Goal: Task Accomplishment & Management: Manage account settings

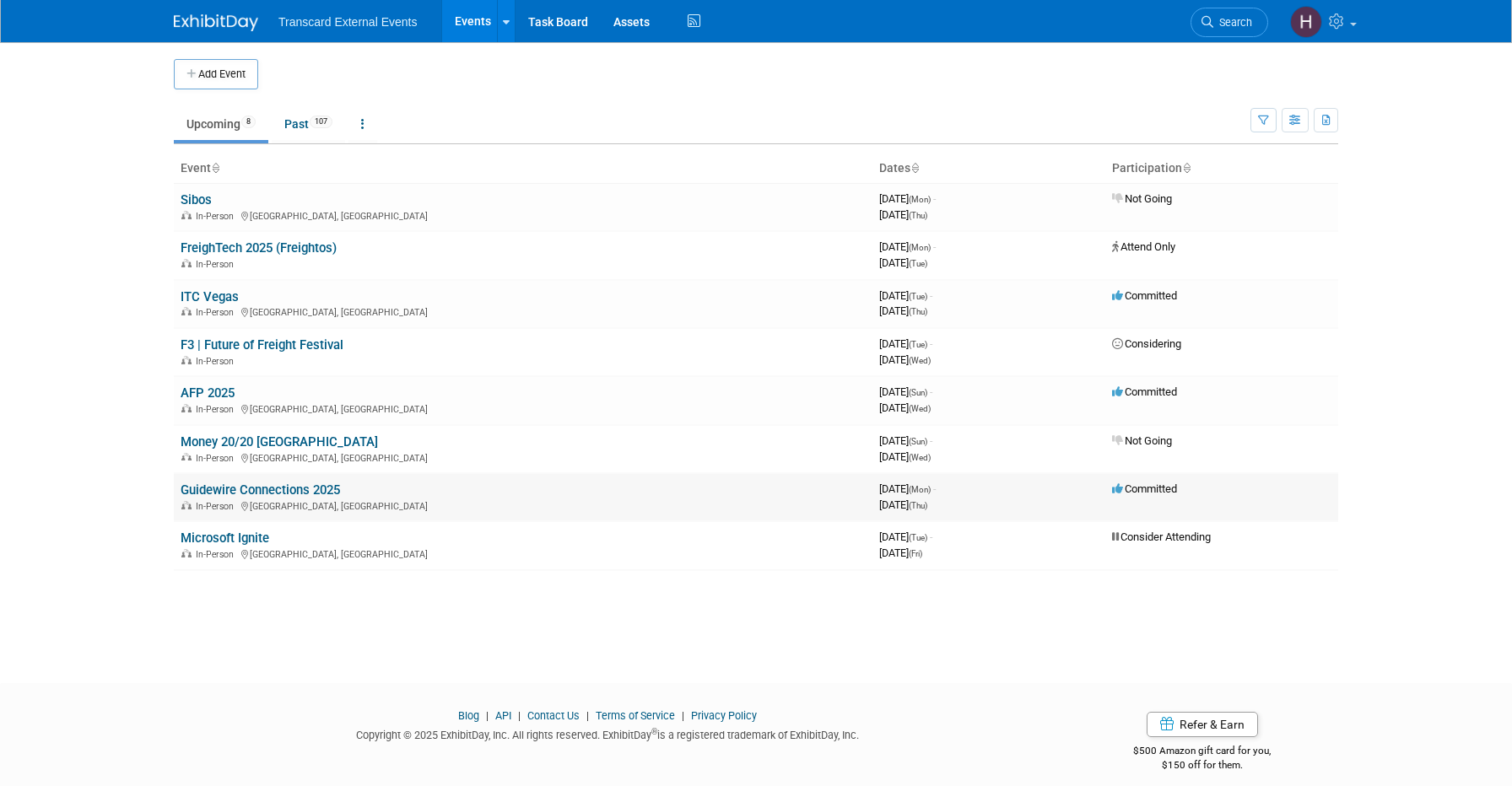
click at [210, 489] on link "Guidewire Connections 2025" at bounding box center [260, 490] width 159 height 15
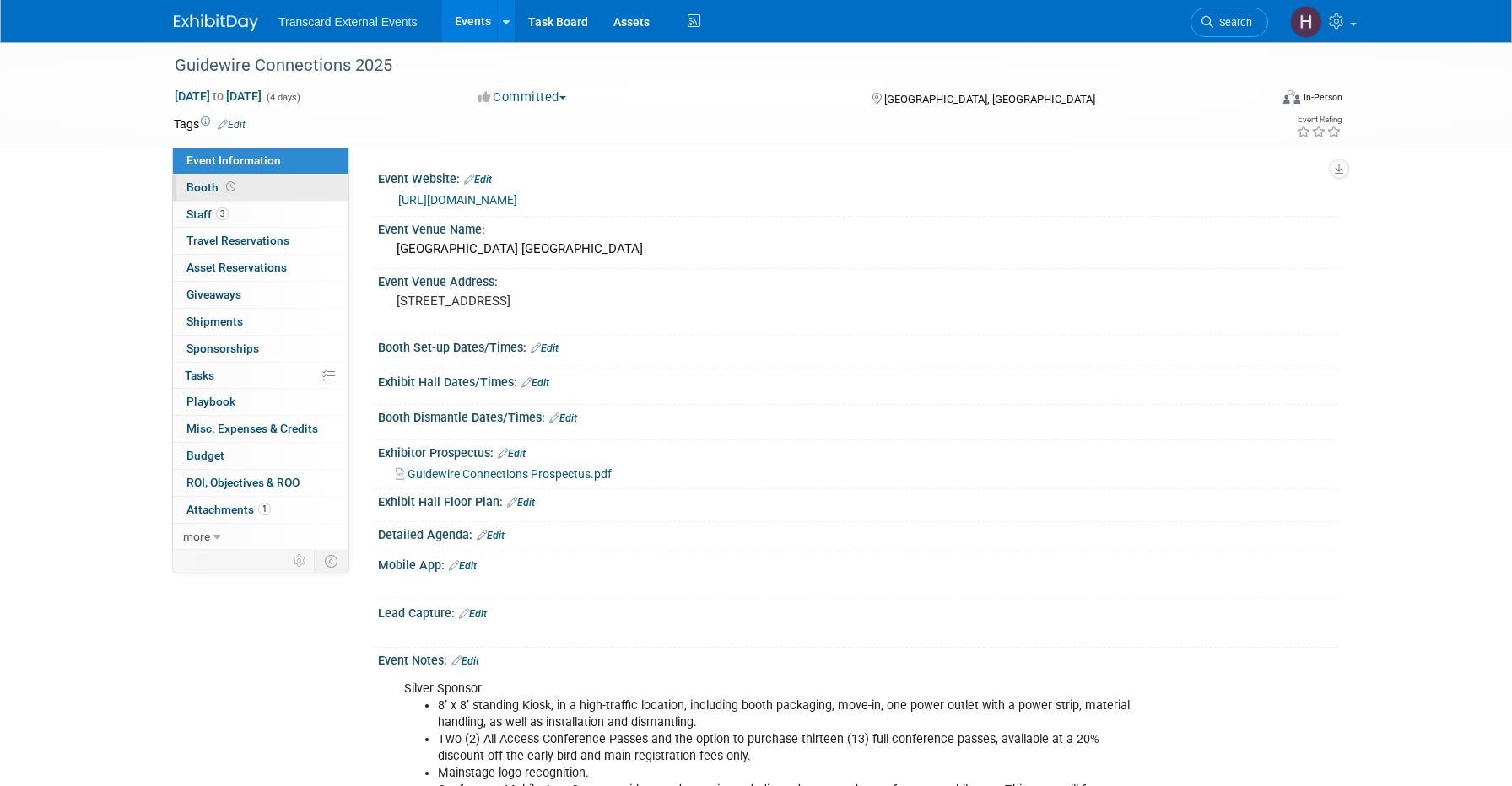
click at [234, 195] on link "Booth" at bounding box center [261, 188] width 176 height 26
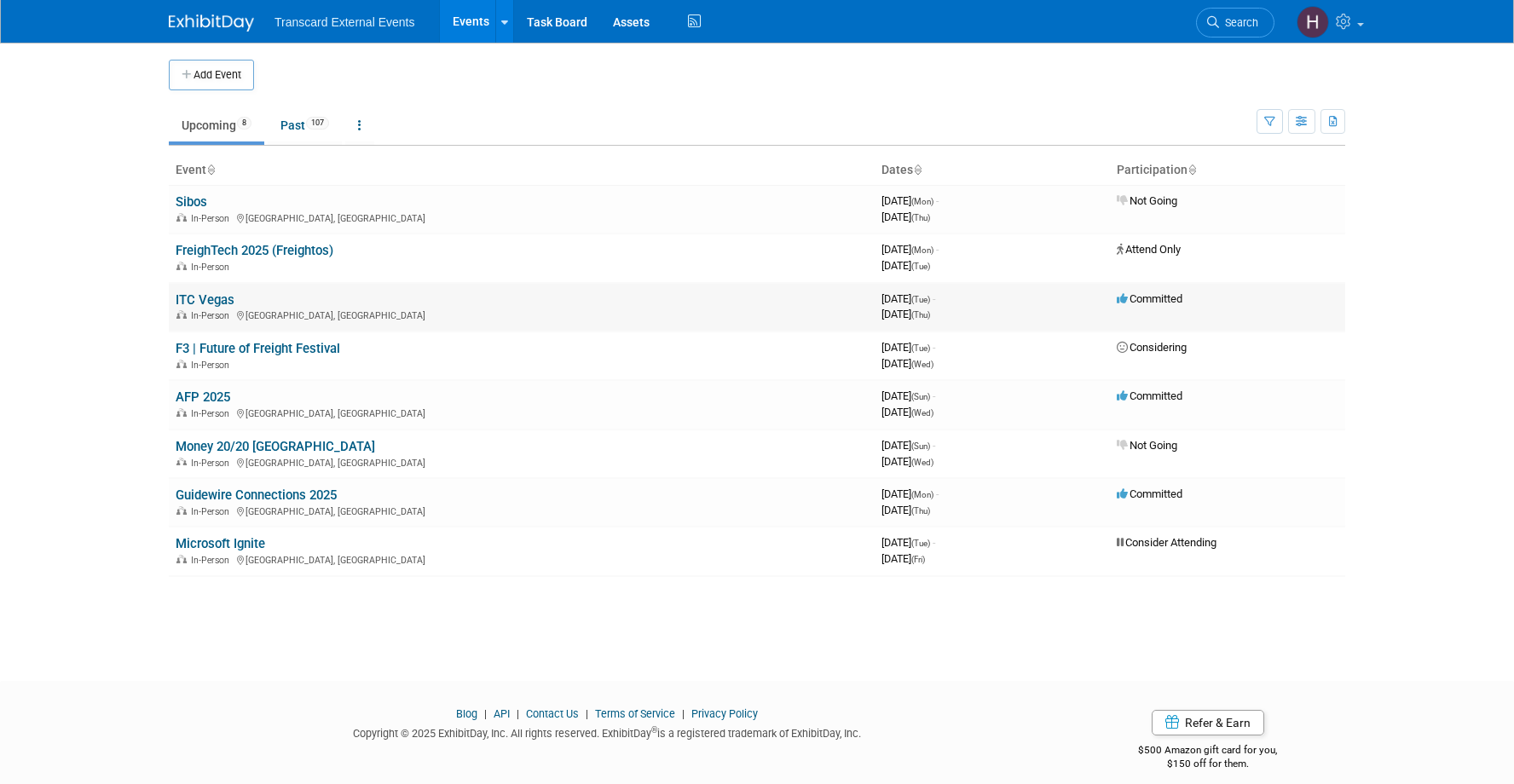
click at [210, 296] on link "ITC Vegas" at bounding box center [205, 300] width 59 height 15
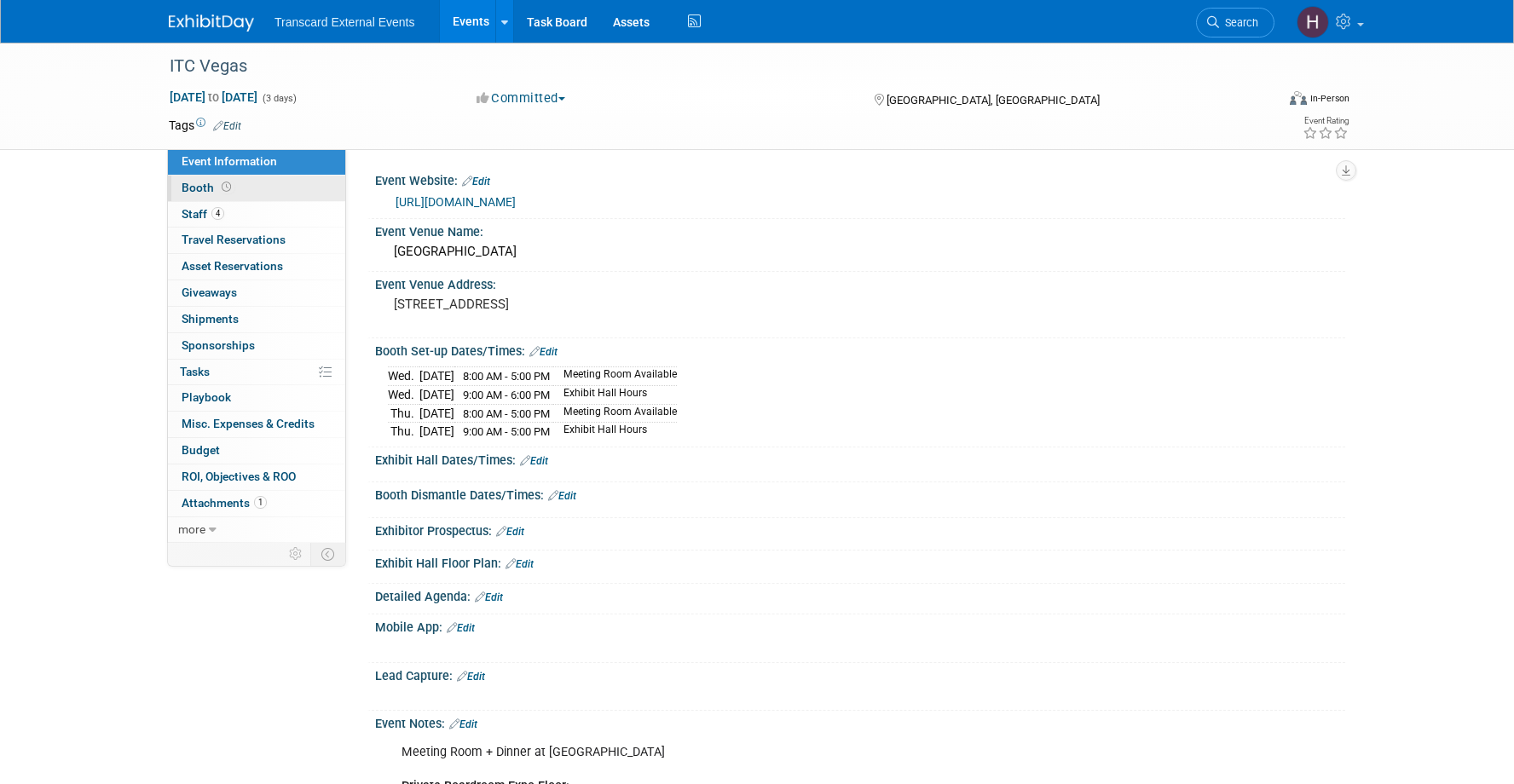
click at [249, 183] on link "Booth" at bounding box center [257, 188] width 178 height 25
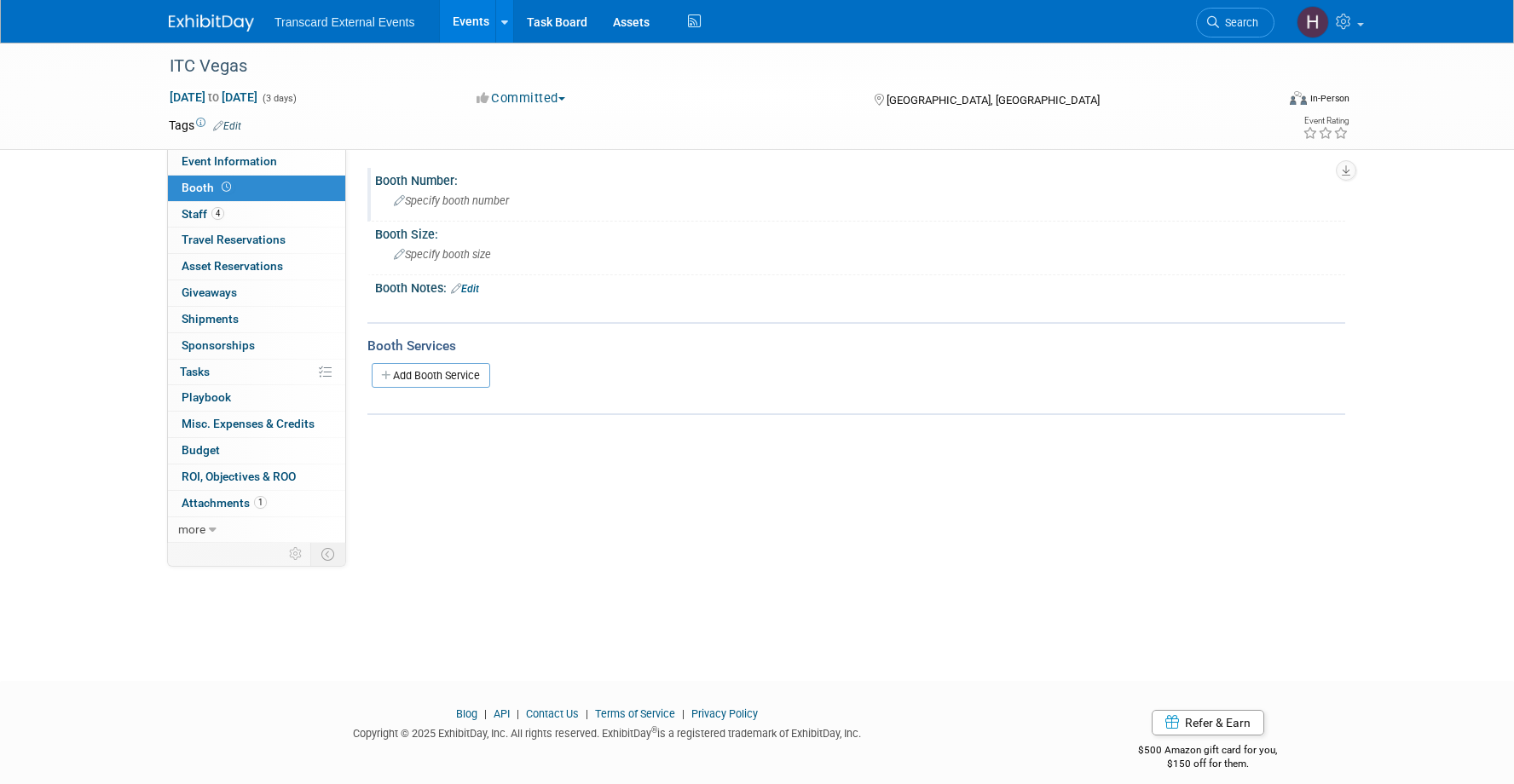
click at [457, 201] on span "Specify booth number" at bounding box center [450, 201] width 115 height 13
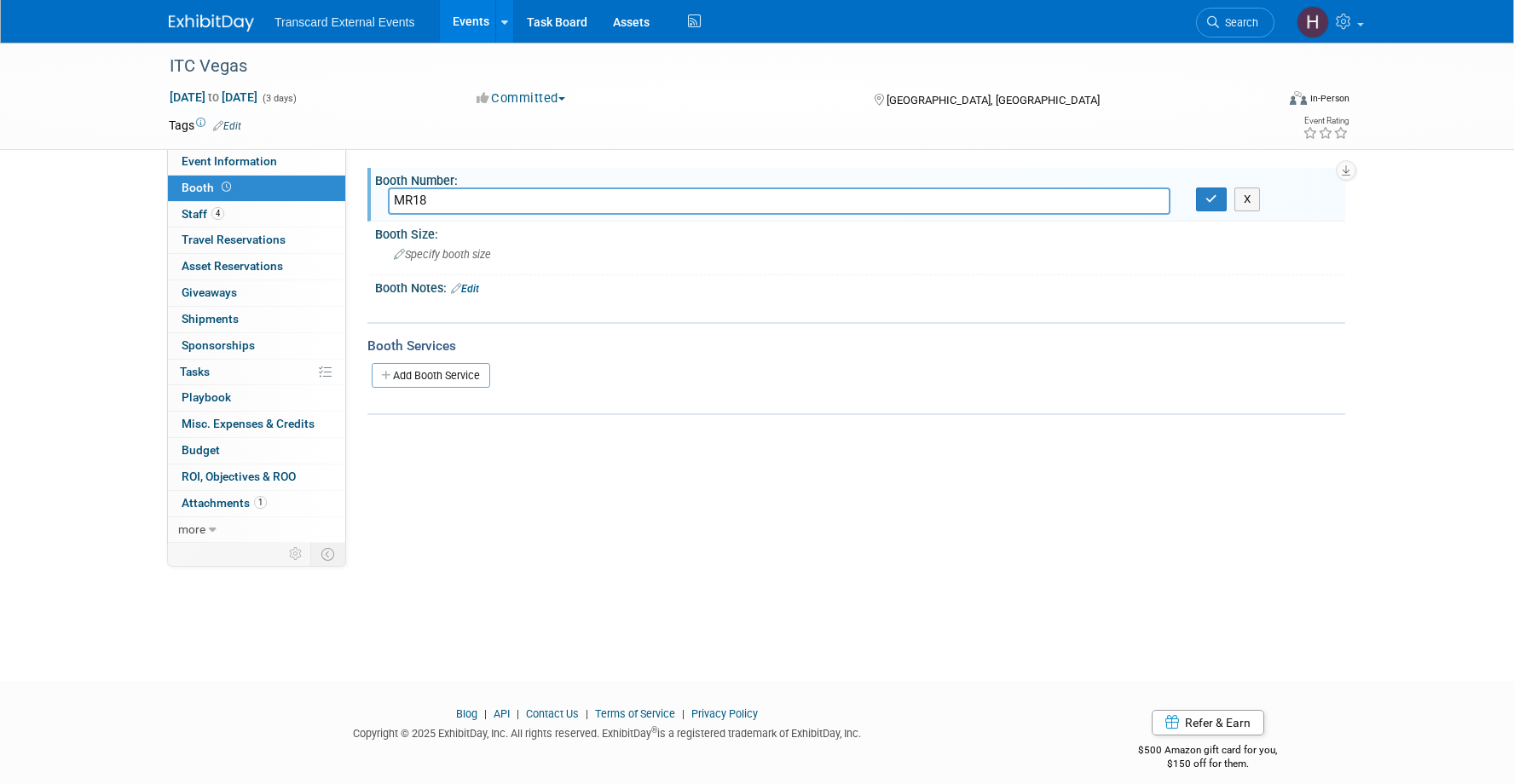
type input "MR18"
click at [477, 292] on link "Edit" at bounding box center [465, 289] width 28 height 12
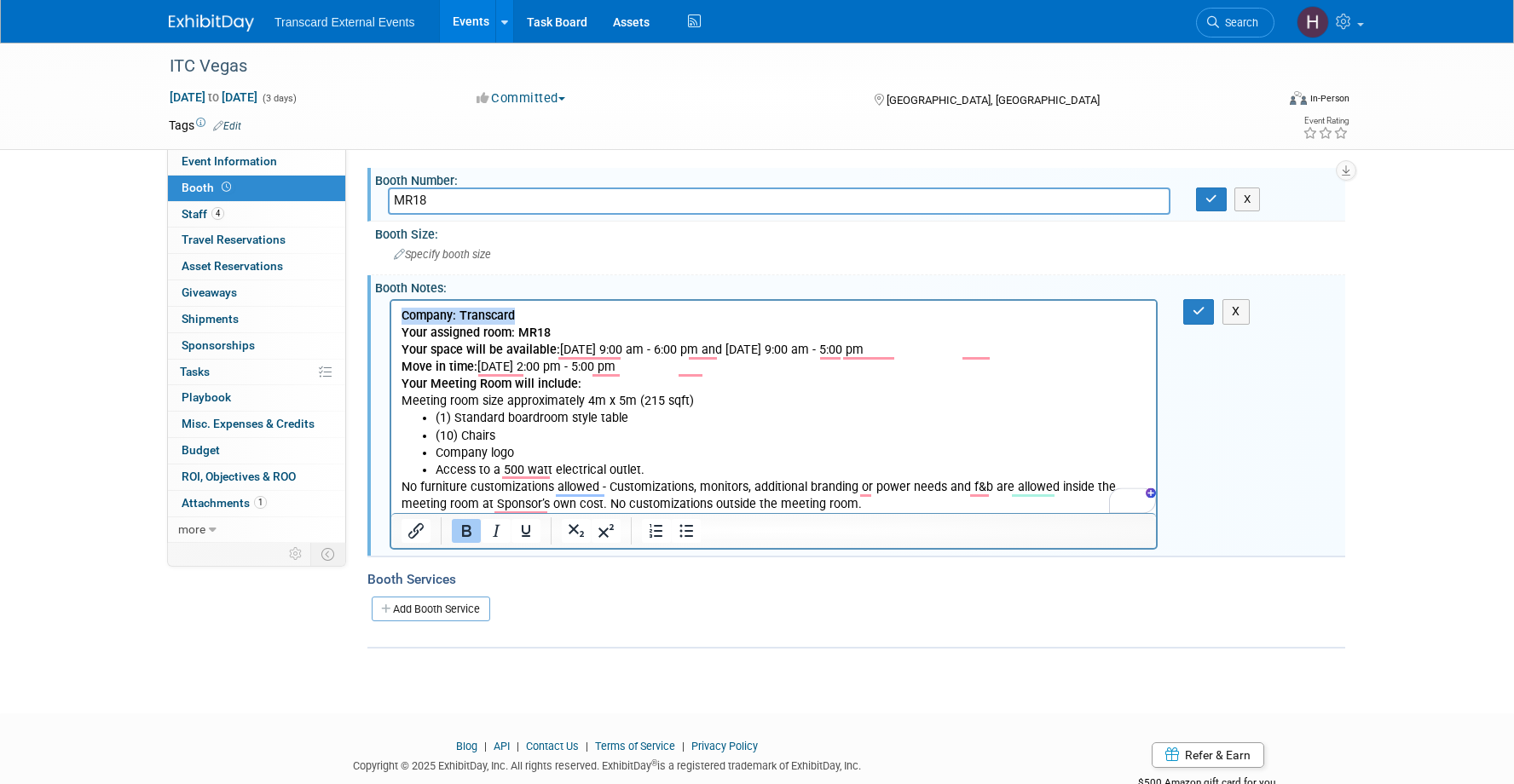
drag, startPoint x: 515, startPoint y: 311, endPoint x: 367, endPoint y: 310, distance: 148.0
click at [392, 310] on html "Company: Transcard Your assigned room: MR18 Your space will be available: [DATE…" at bounding box center [774, 406] width 764 height 212
click at [405, 334] on b "Your assigned room: MR18" at bounding box center [477, 333] width 150 height 15
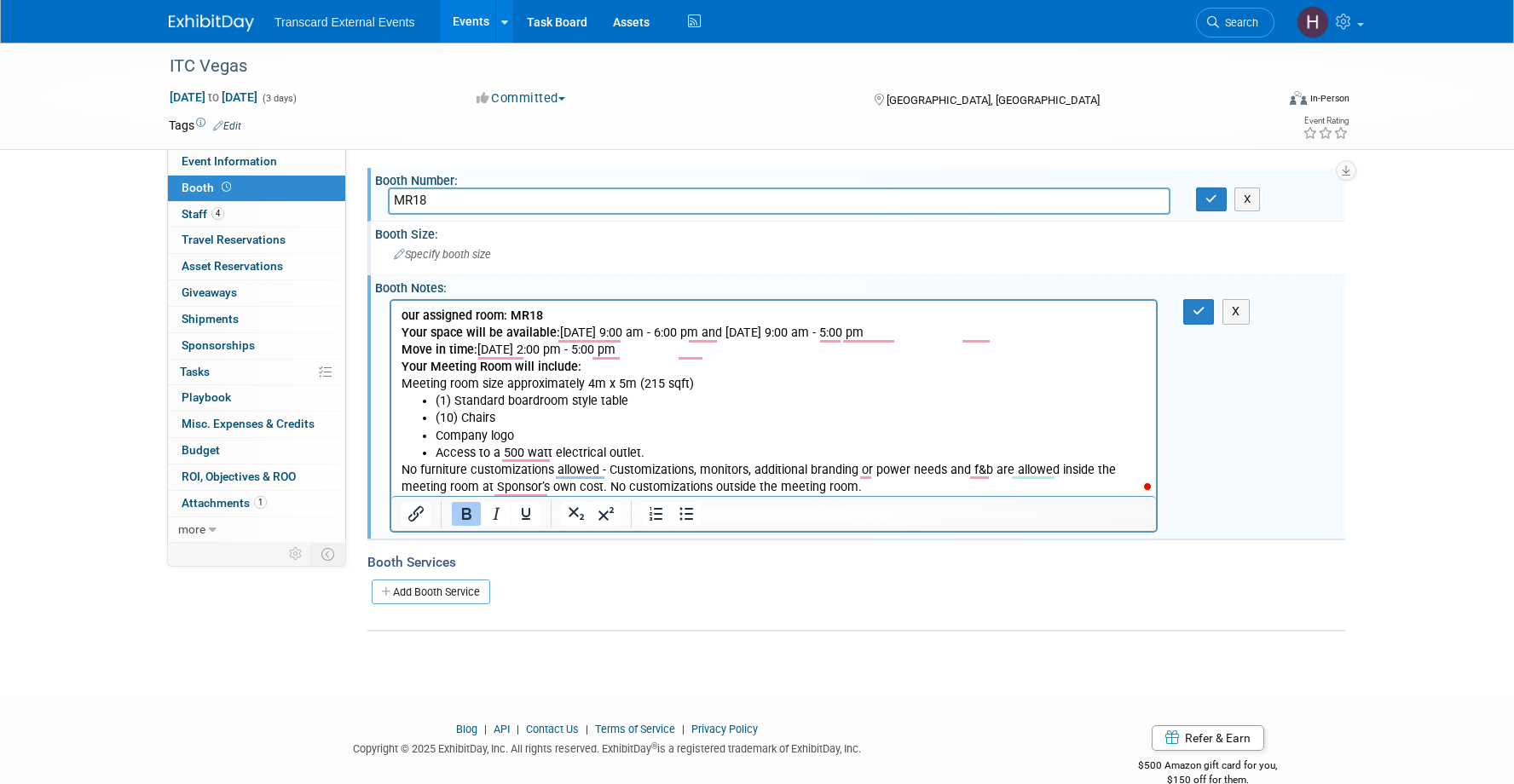
click at [482, 248] on div "Specify booth size" at bounding box center [860, 254] width 945 height 26
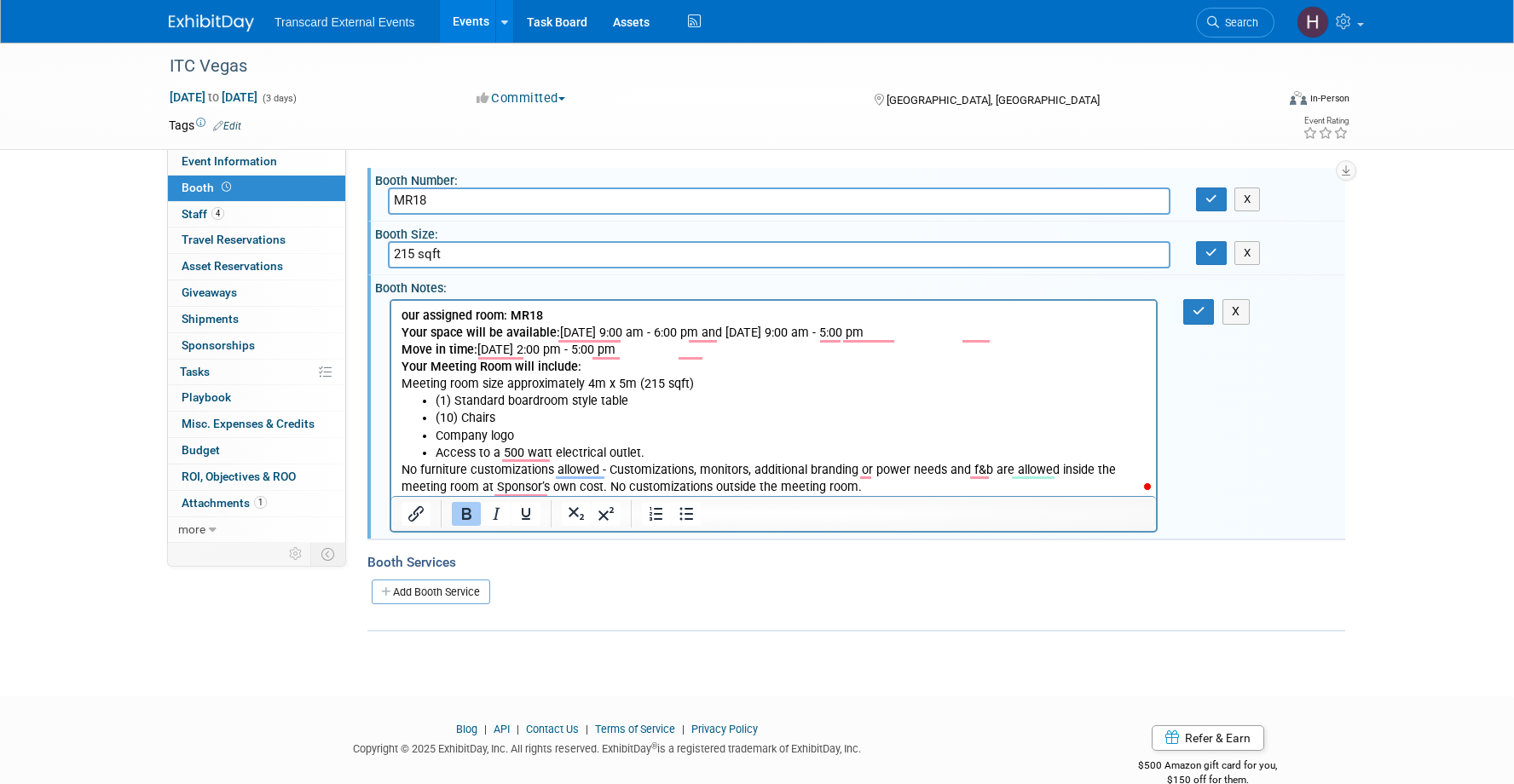
type input "215 sqft"
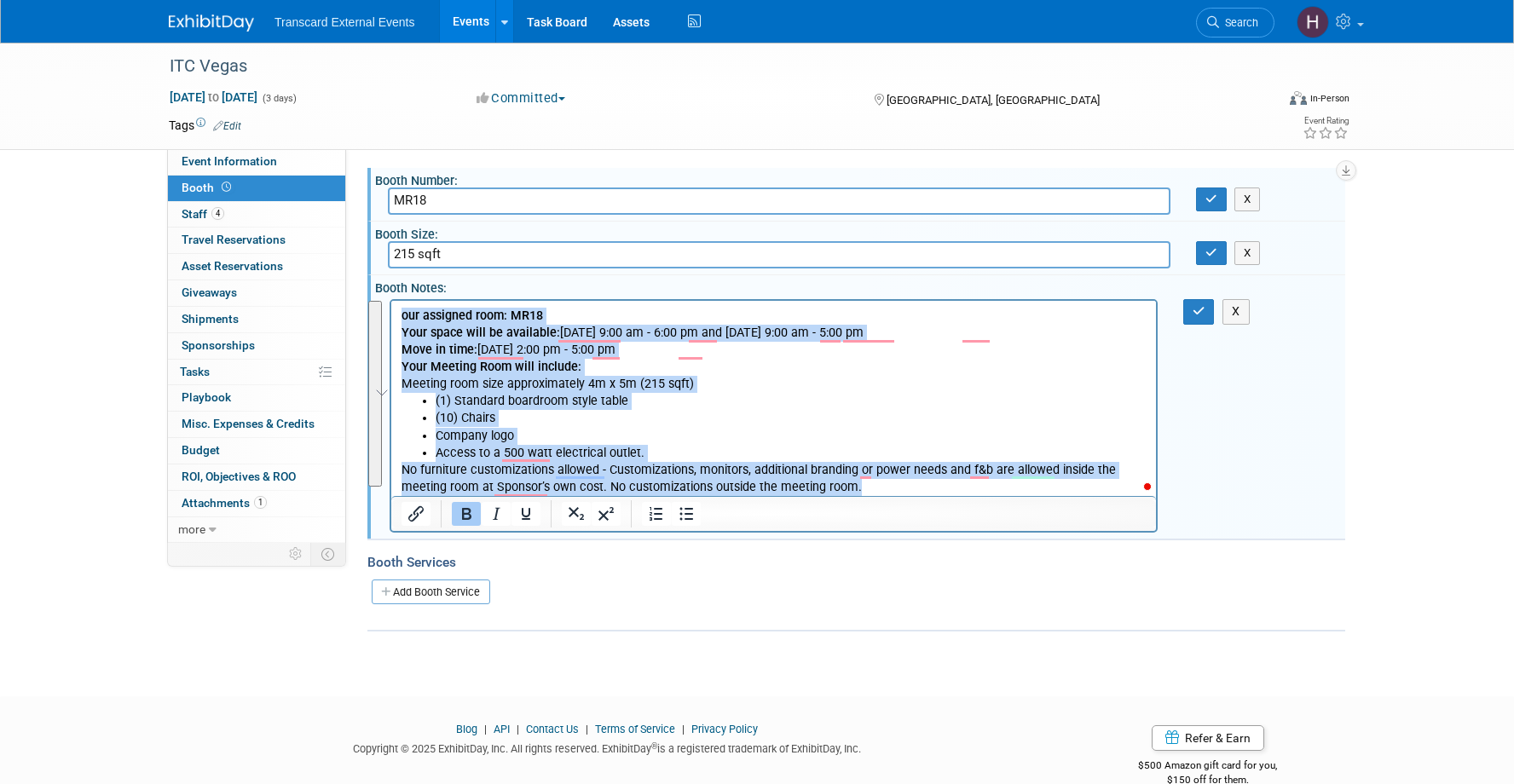
drag, startPoint x: 870, startPoint y: 492, endPoint x: 391, endPoint y: 306, distance: 513.8
click at [392, 306] on html "our assigned room: MR18 Your space will be available: [DATE] 9:00 am - 6:00 pm …" at bounding box center [774, 398] width 764 height 195
copy body "our assigned room: MR18 Your space will be available: [DATE] 9:00 am - 6:00 pm …"
click at [404, 319] on b "our assigned room: MR18" at bounding box center [472, 316] width 141 height 15
drag, startPoint x: 858, startPoint y: 486, endPoint x: 401, endPoint y: 310, distance: 489.7
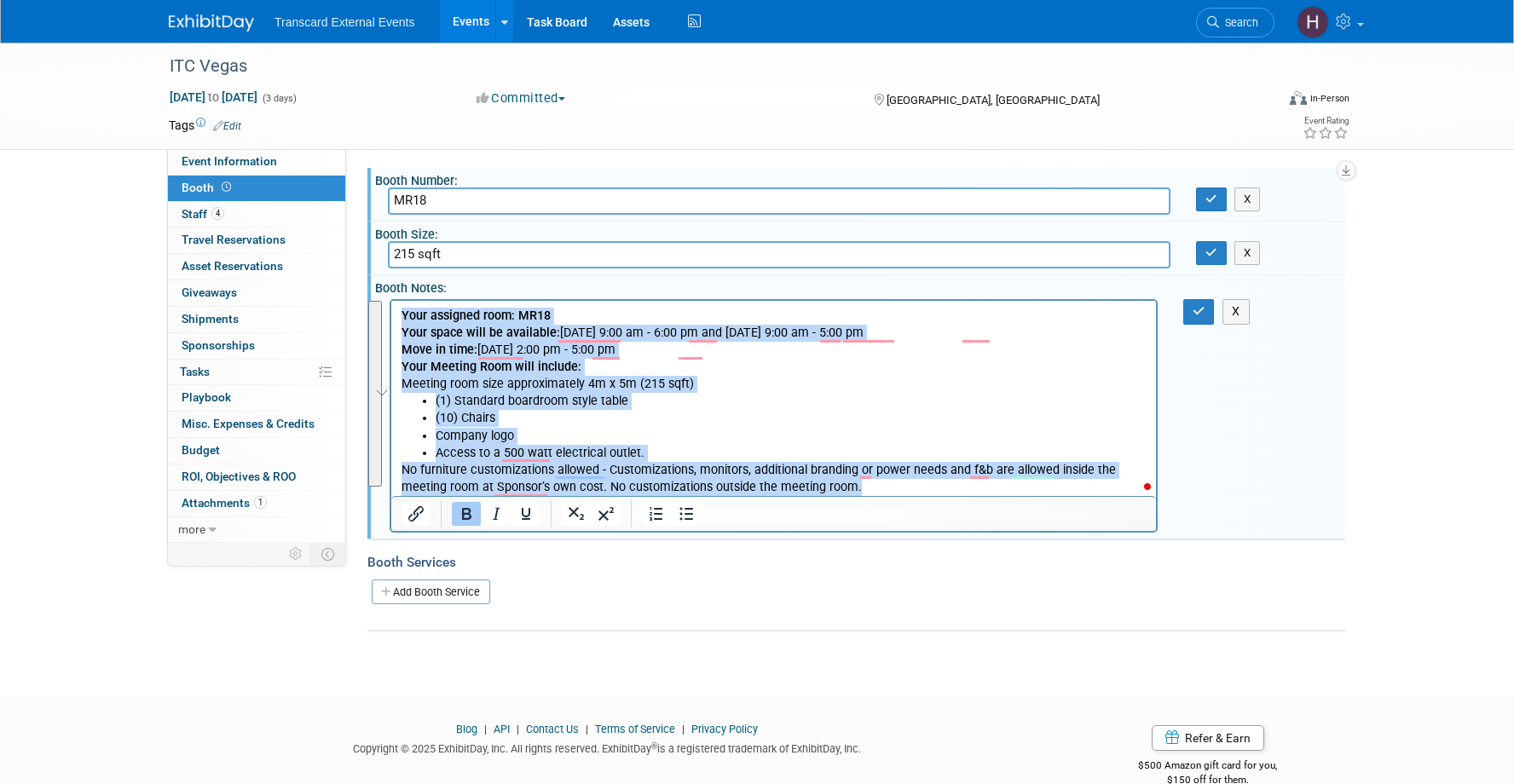
click at [401, 310] on body "Your assigned room: MR18 Your space will be available: [DATE] 9:00 am - 6:00 pm…" at bounding box center [774, 402] width 747 height 189
copy body "Your assigned room: MR18 Your space will be available: [DATE] 9:00 am - 6:00 pm…"
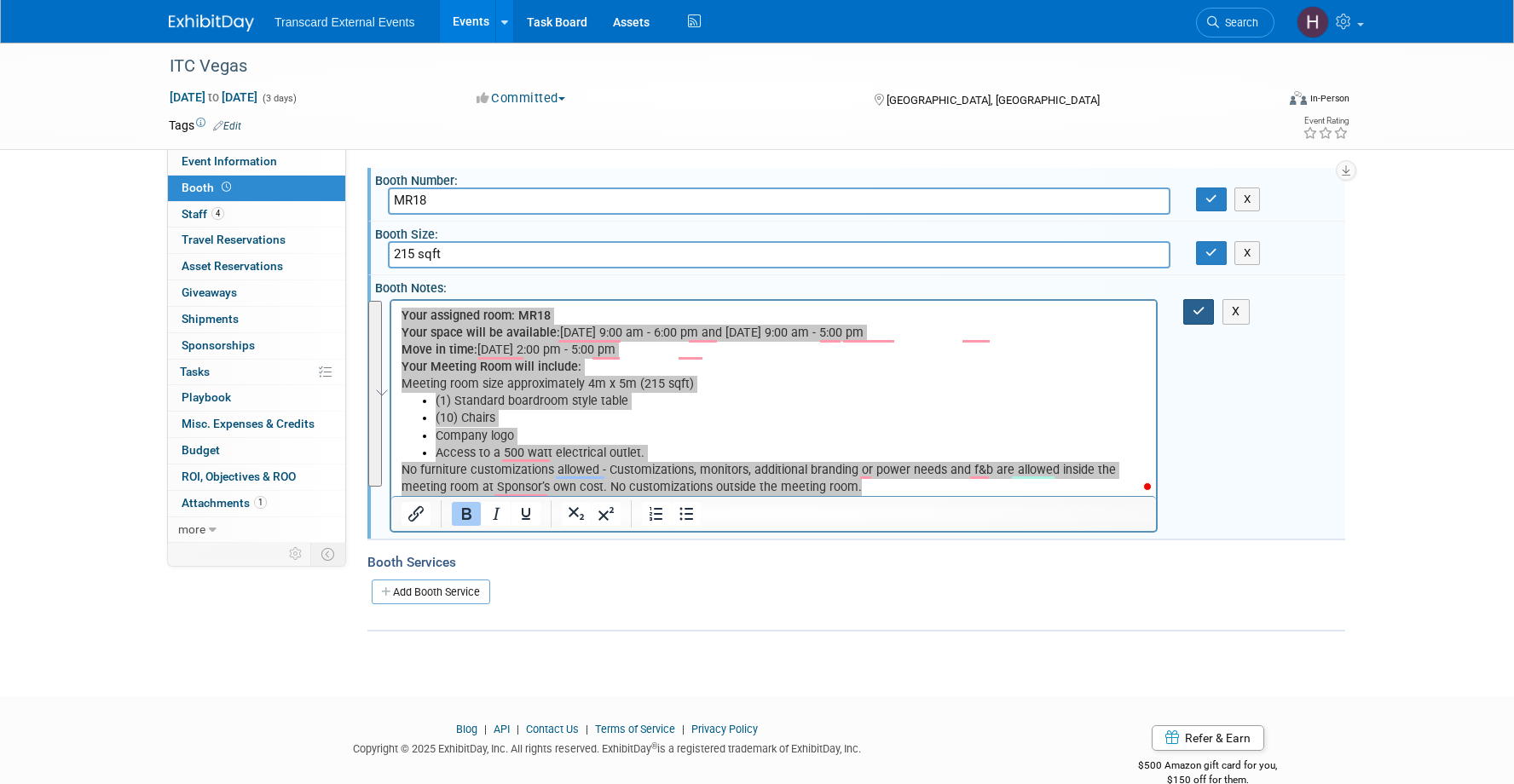
click at [1189, 314] on button "button" at bounding box center [1199, 311] width 32 height 24
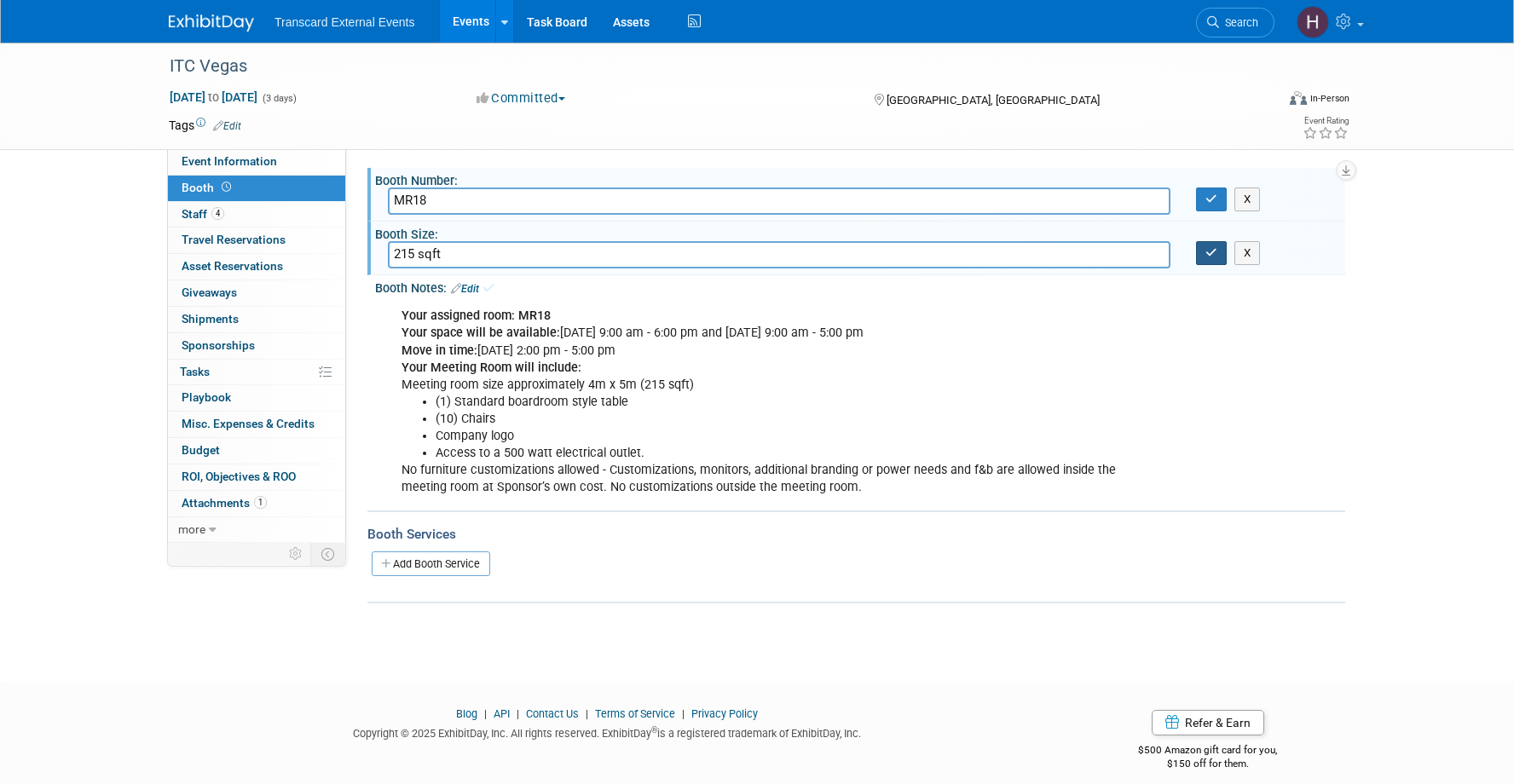
click at [1203, 245] on button "button" at bounding box center [1211, 253] width 31 height 24
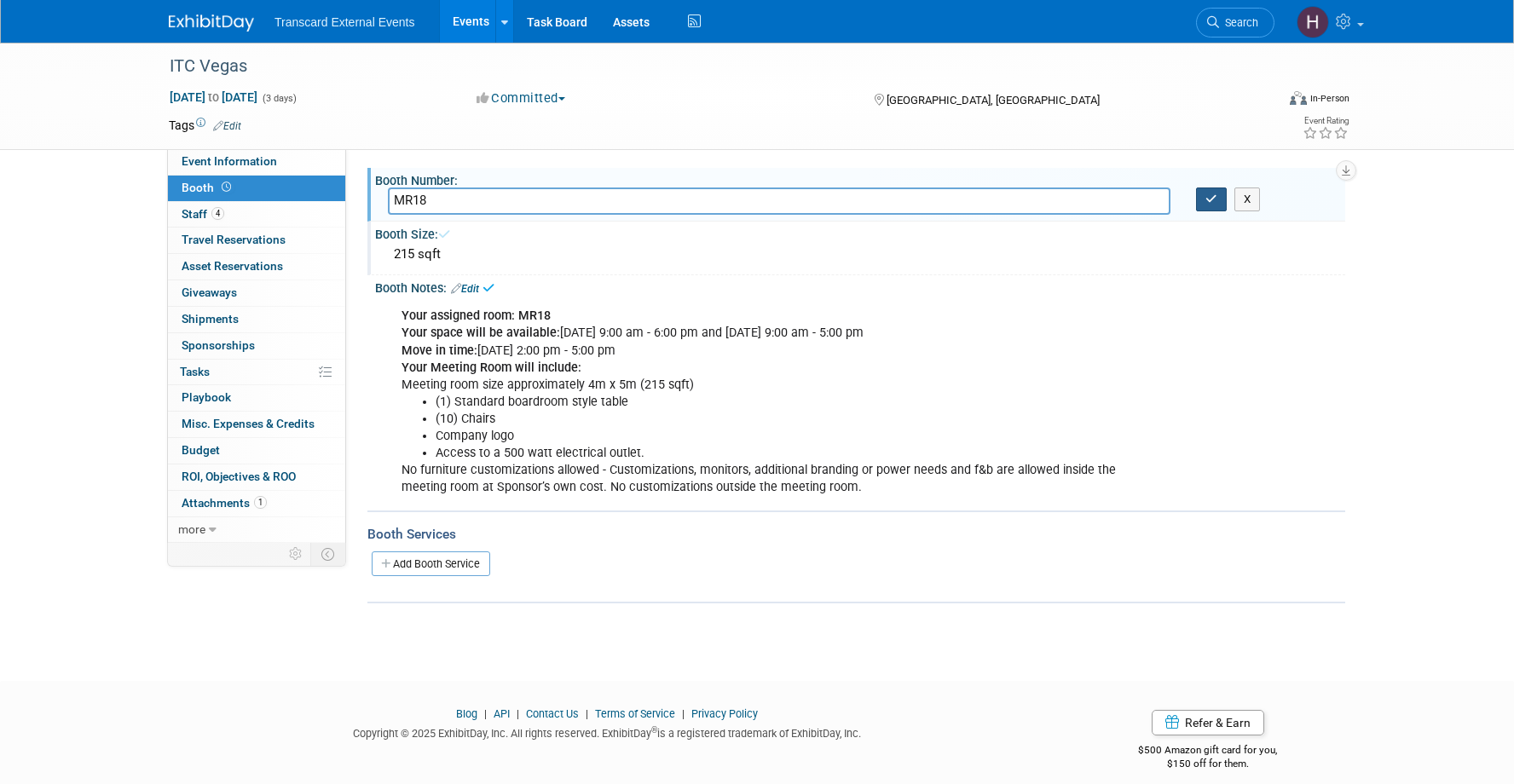
click at [1205, 199] on button "button" at bounding box center [1211, 200] width 31 height 24
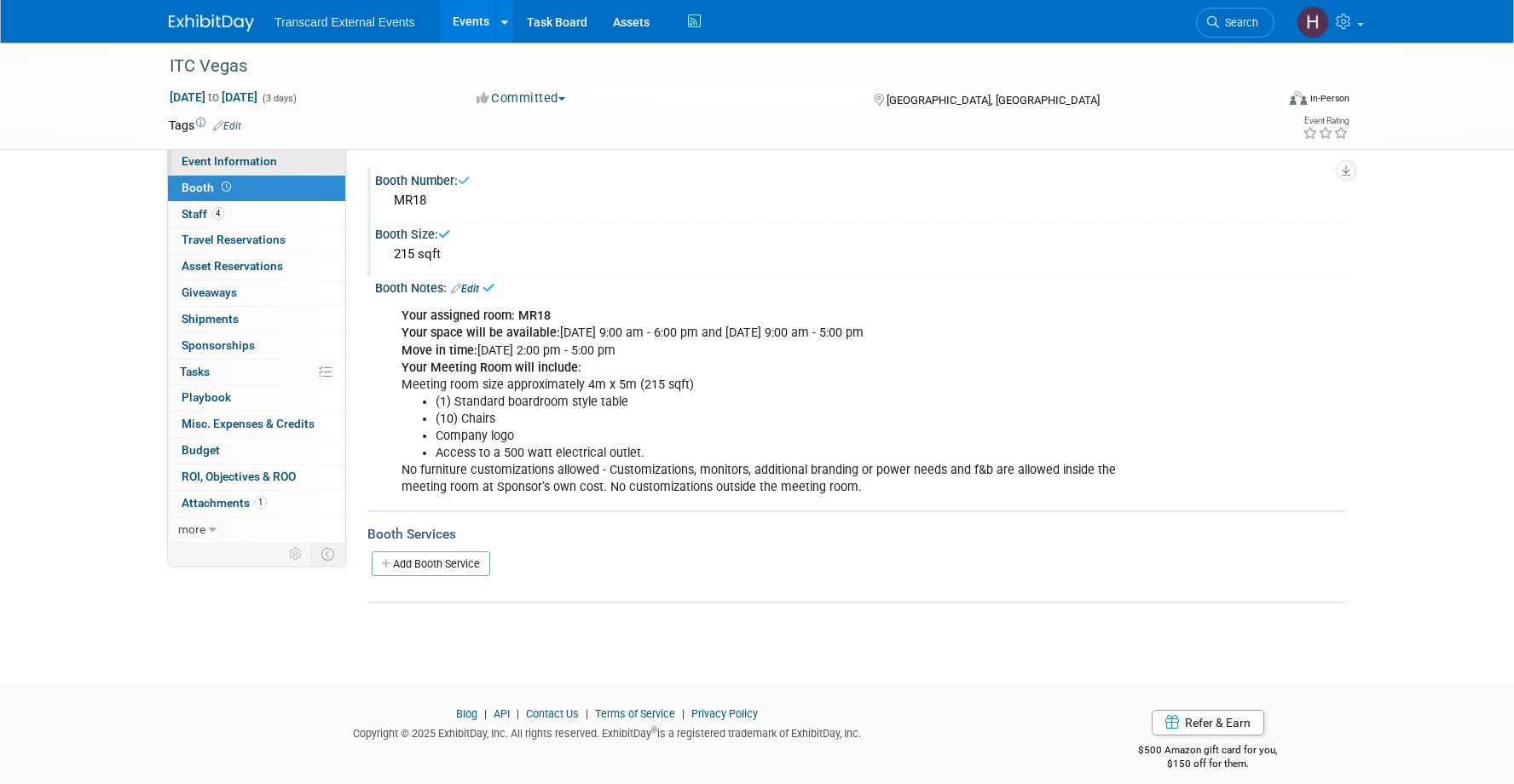
click at [236, 164] on span "Event Information" at bounding box center [229, 161] width 95 height 14
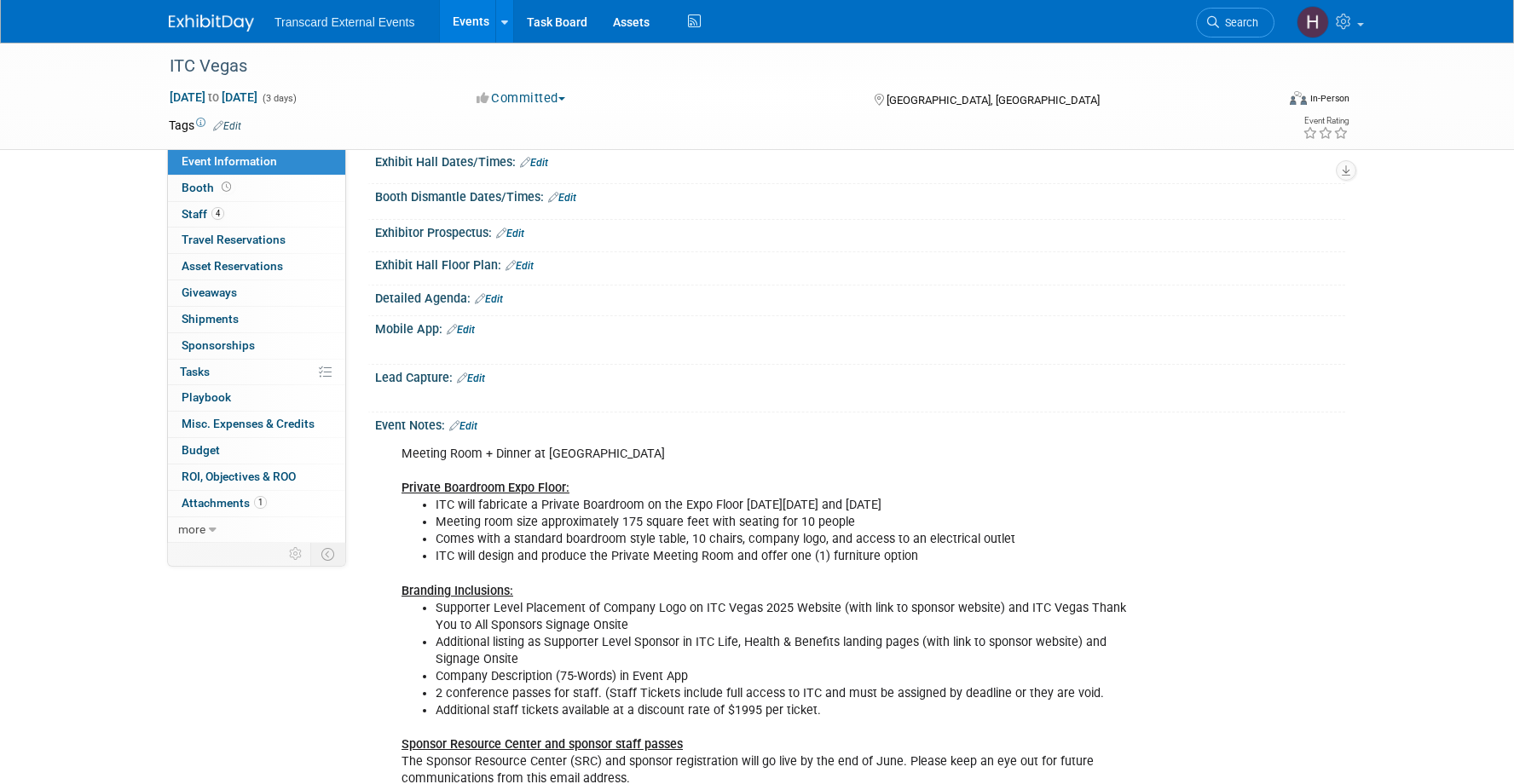
scroll to position [375, 0]
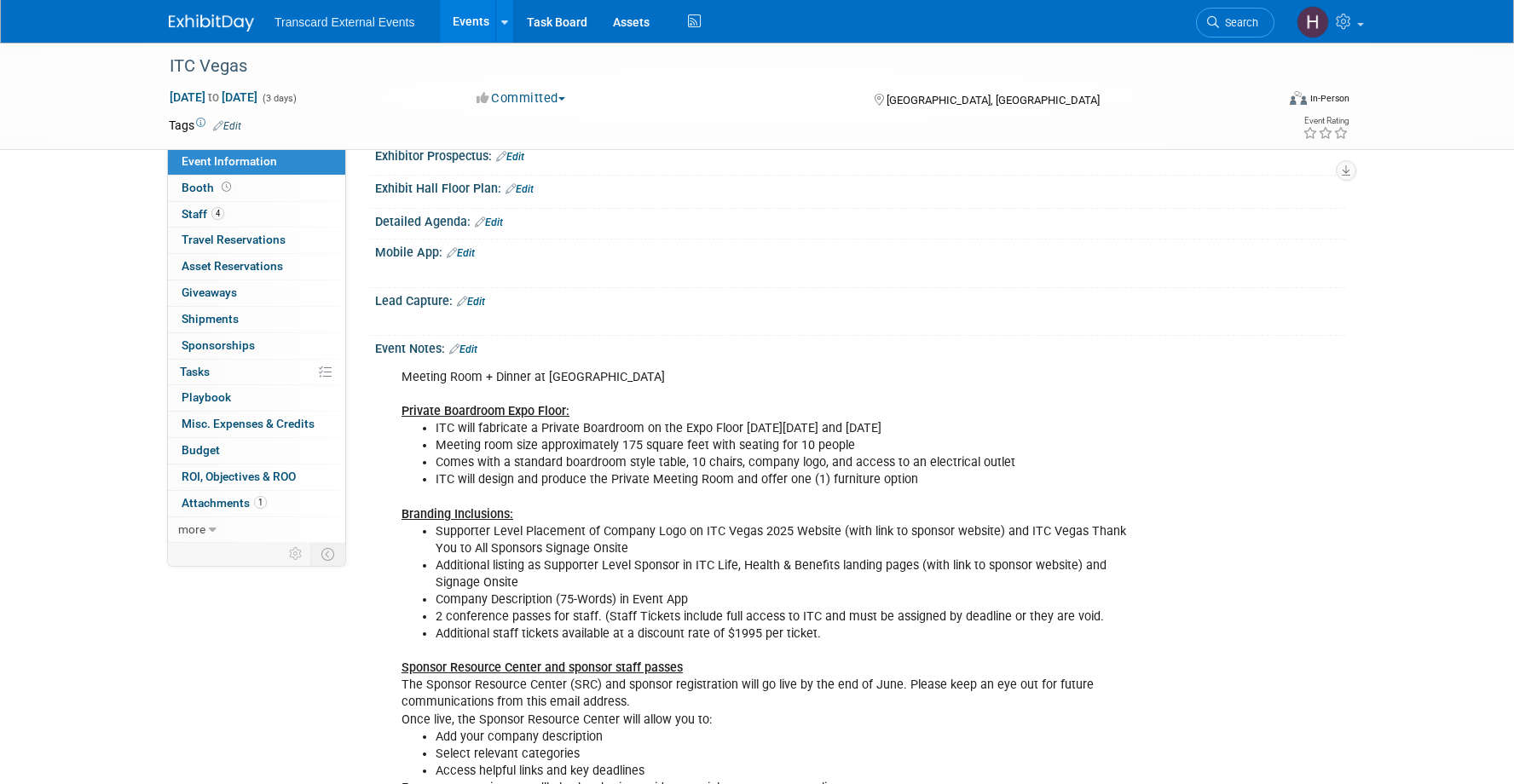
click at [482, 344] on div "Event Notes: Edit" at bounding box center [860, 347] width 970 height 22
click at [475, 347] on link "Edit" at bounding box center [464, 349] width 28 height 12
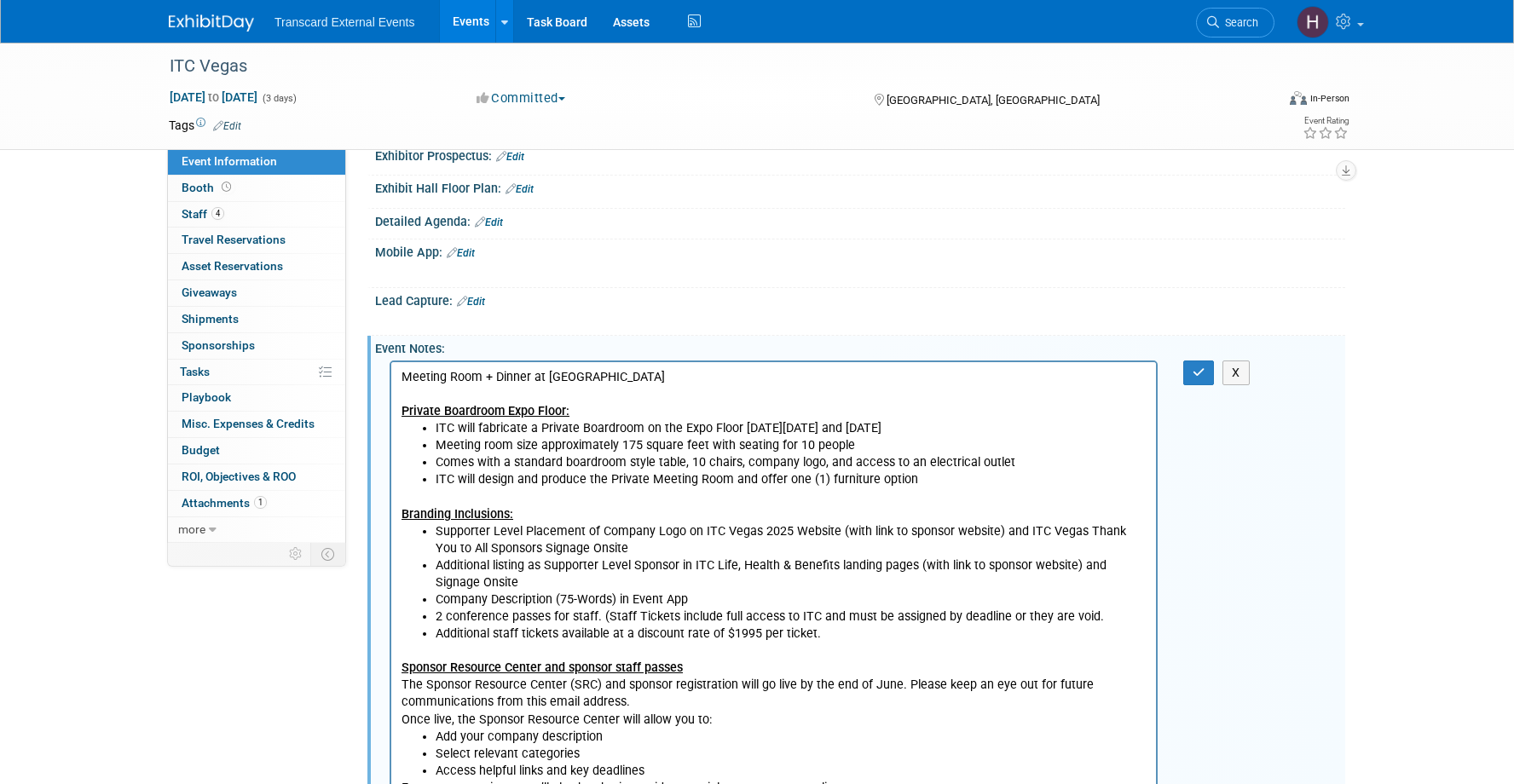
scroll to position [0, 0]
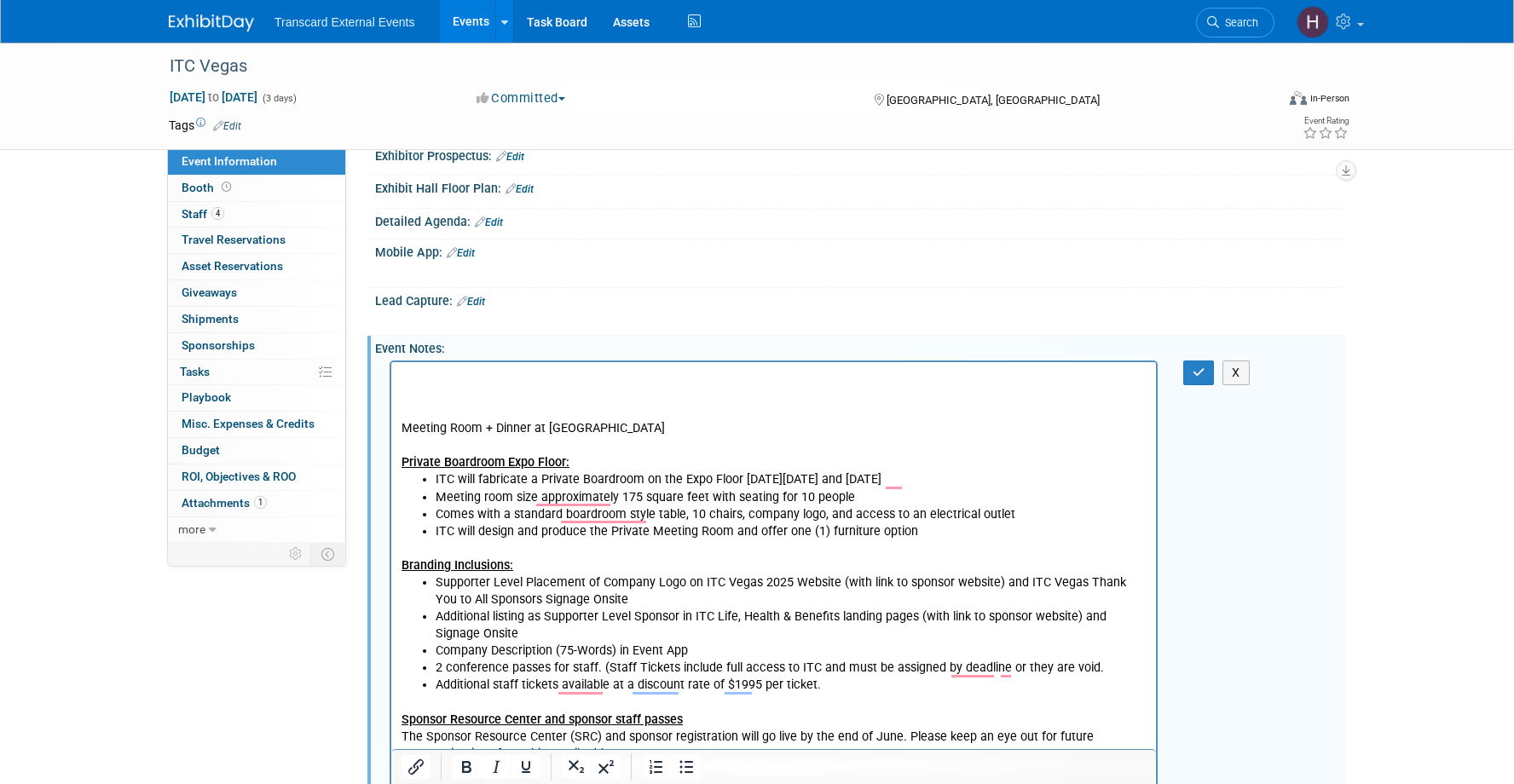
click at [481, 366] on html "Meeting Room + Dinner at [GEOGRAPHIC_DATA] Private Boardroom Expo Floor: ITC wi…" at bounding box center [774, 605] width 764 height 486
paste body "To enrich screen reader interactions, please activate Accessibility in Grammarl…"
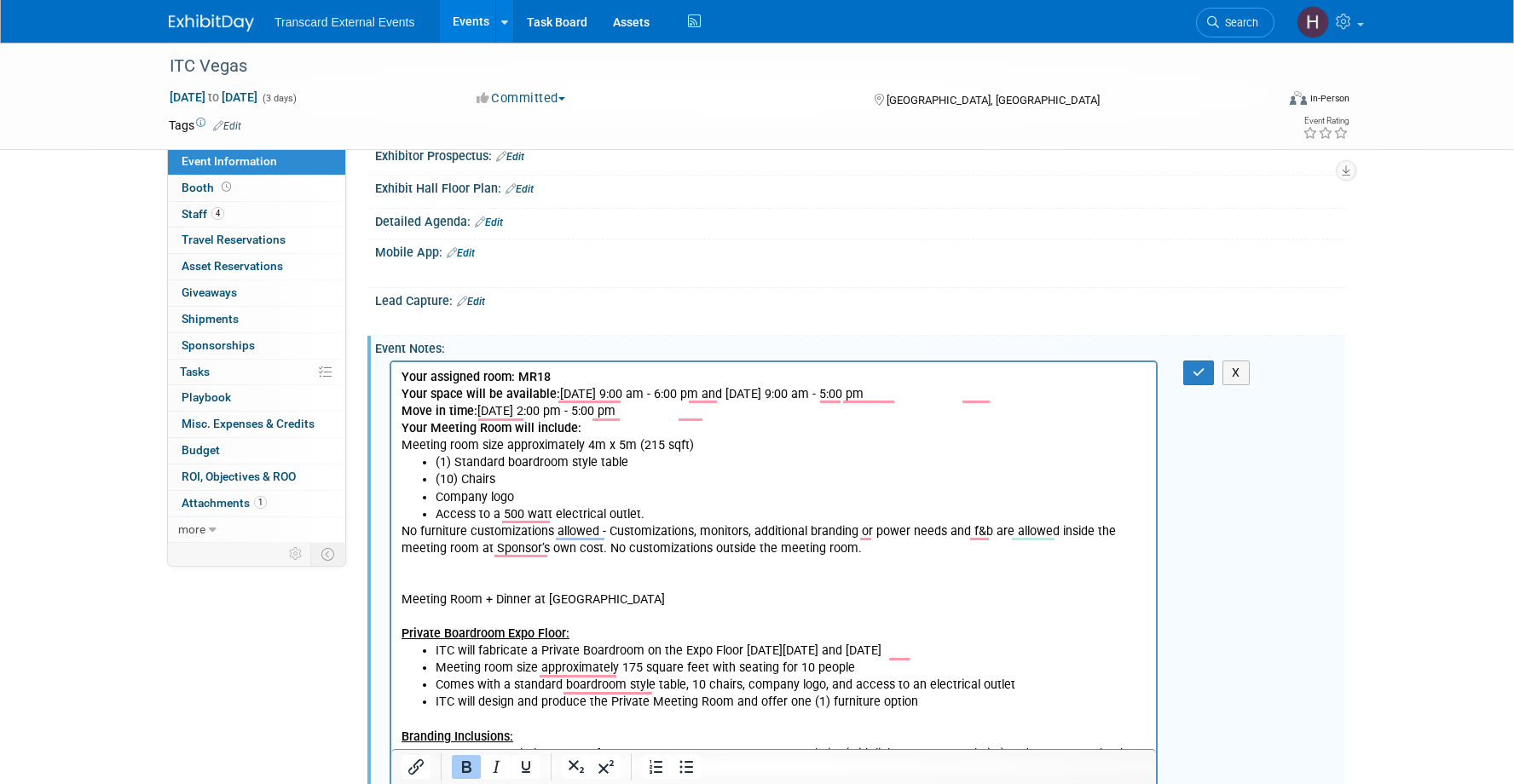
click at [596, 594] on p "Meeting Room + Dinner at [GEOGRAPHIC_DATA] Private Boardroom Expo Floor:" at bounding box center [774, 616] width 745 height 51
click at [1195, 371] on icon "button" at bounding box center [1199, 372] width 13 height 12
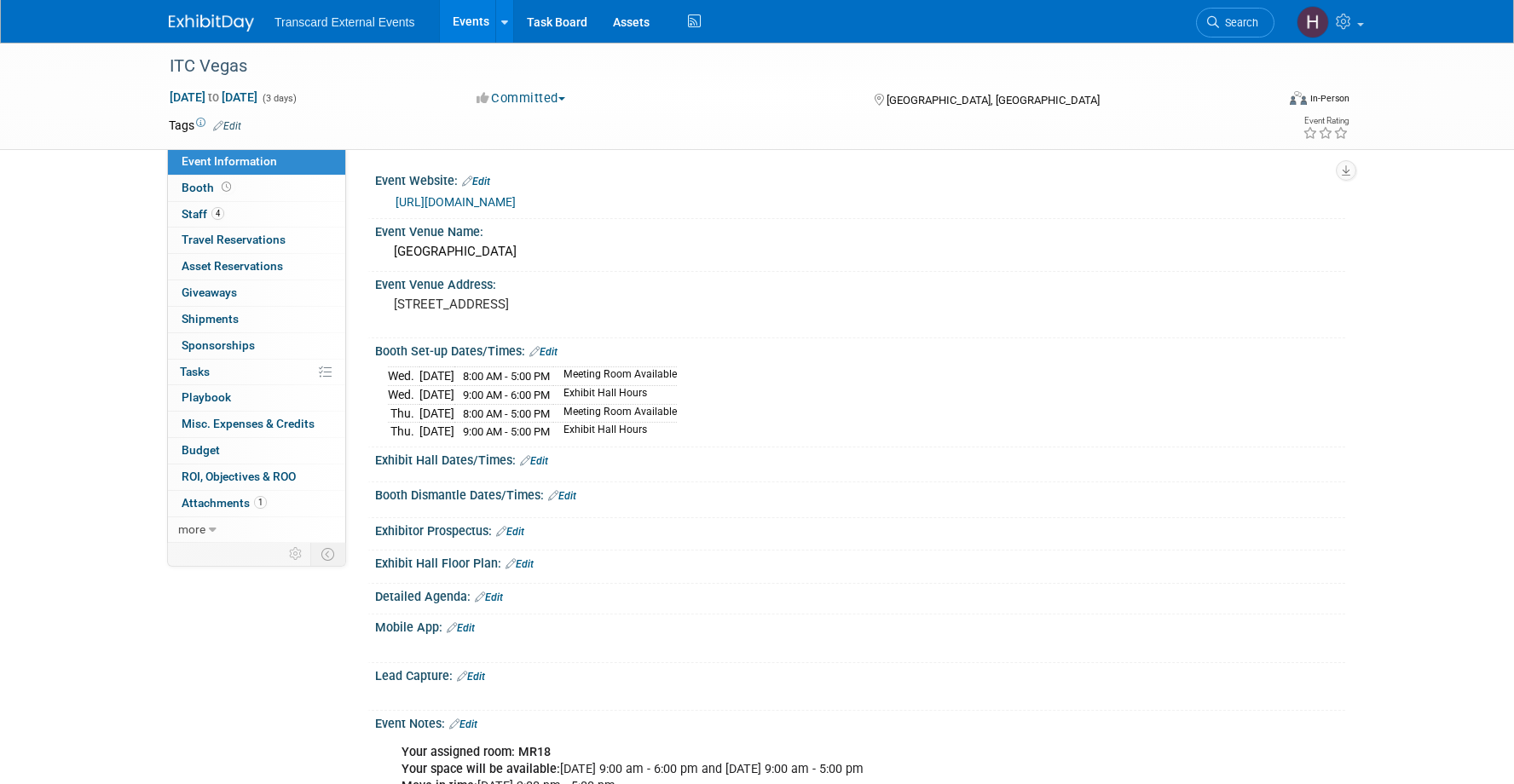
click at [229, 15] on img at bounding box center [211, 23] width 85 height 17
